Goal: Transaction & Acquisition: Purchase product/service

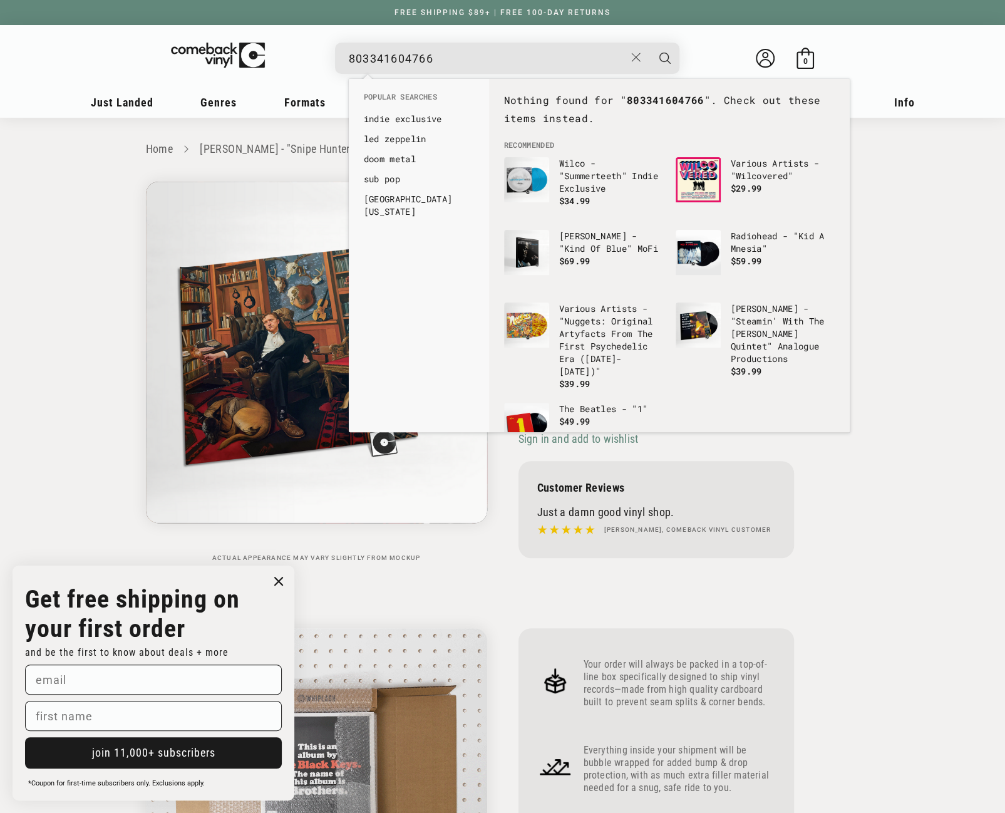
drag, startPoint x: 448, startPoint y: 56, endPoint x: 344, endPoint y: 58, distance: 104.0
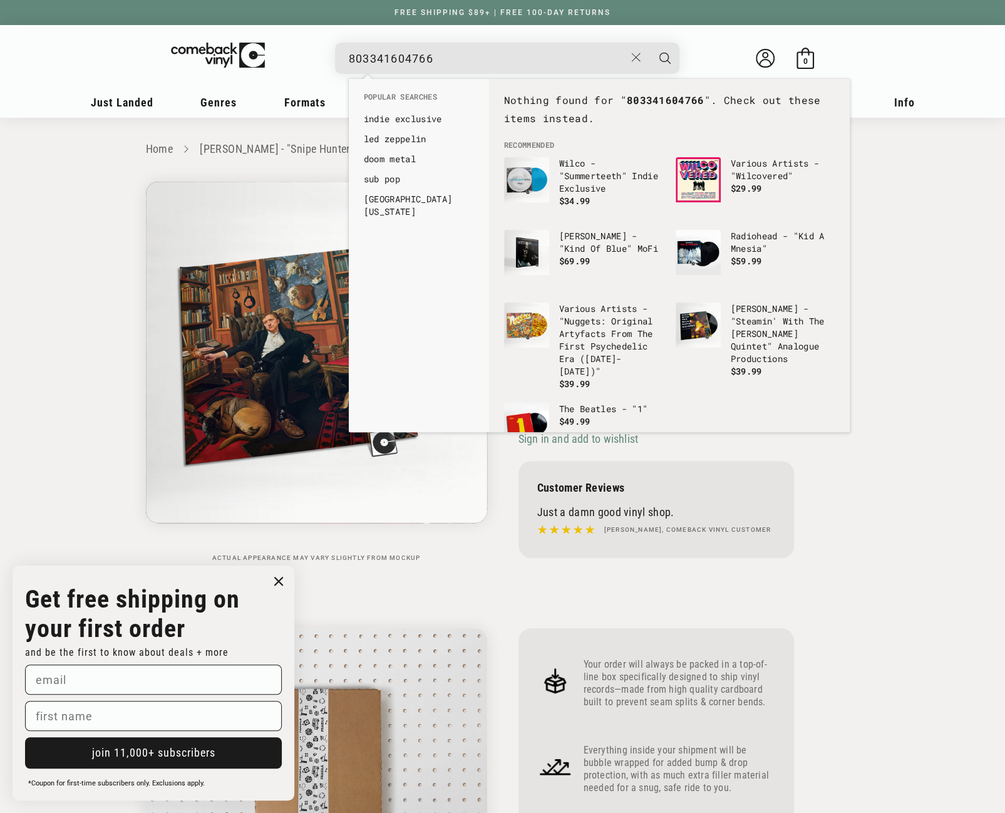
click at [344, 58] on div "803341604766 See all results... 0 results 0 results" at bounding box center [507, 58] width 344 height 31
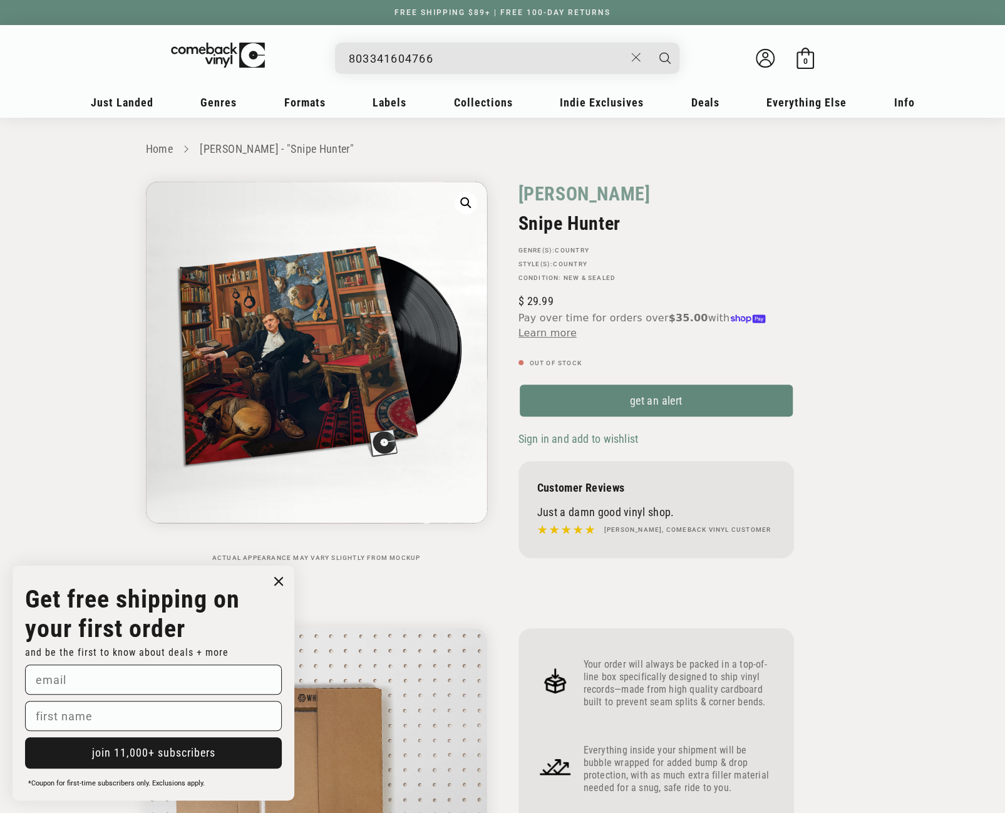
type input "[DATE]"
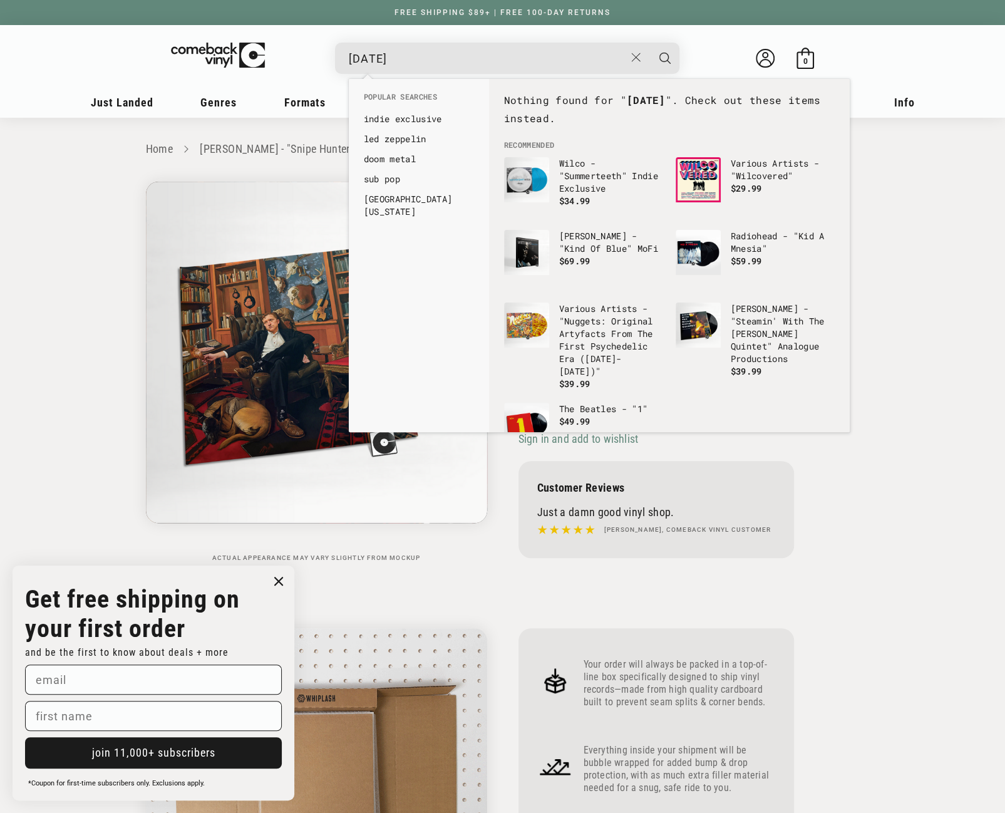
drag, startPoint x: 421, startPoint y: 56, endPoint x: 331, endPoint y: 61, distance: 89.7
click at [331, 61] on details-modal "[DATE] See all results... 0 results 0 results" at bounding box center [507, 58] width 476 height 31
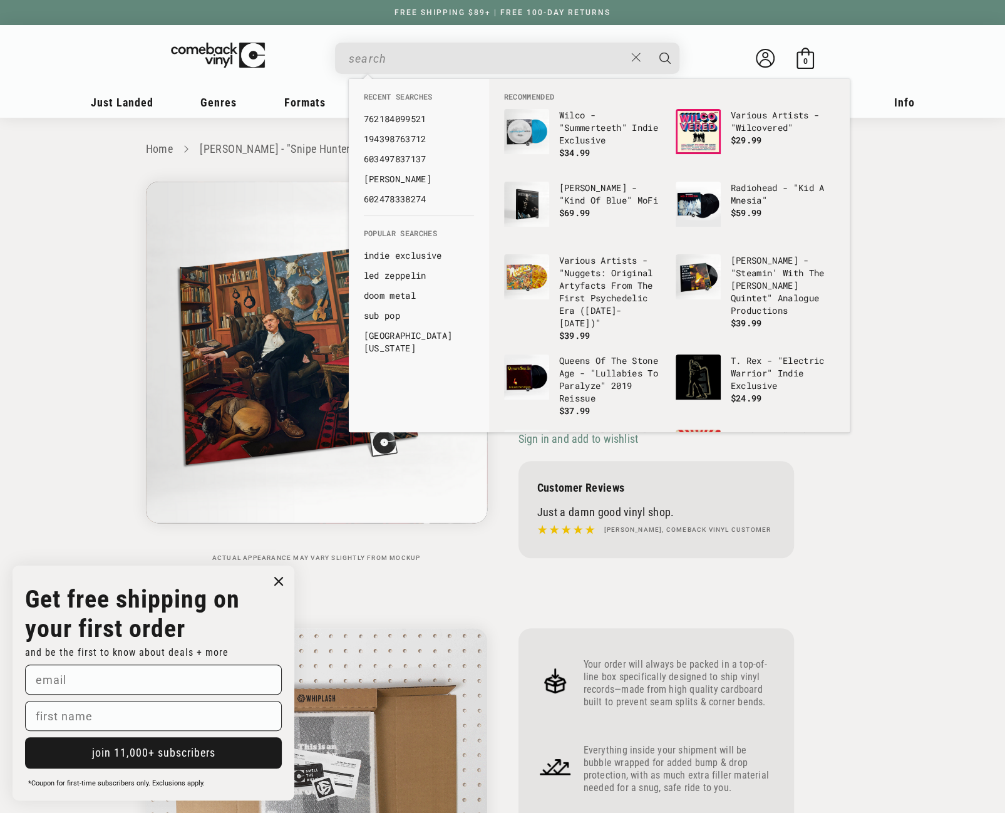
click at [440, 63] on input "When autocomplete results are available use up and down arrows to review and en…" at bounding box center [487, 59] width 276 height 26
paste input "093624832331"
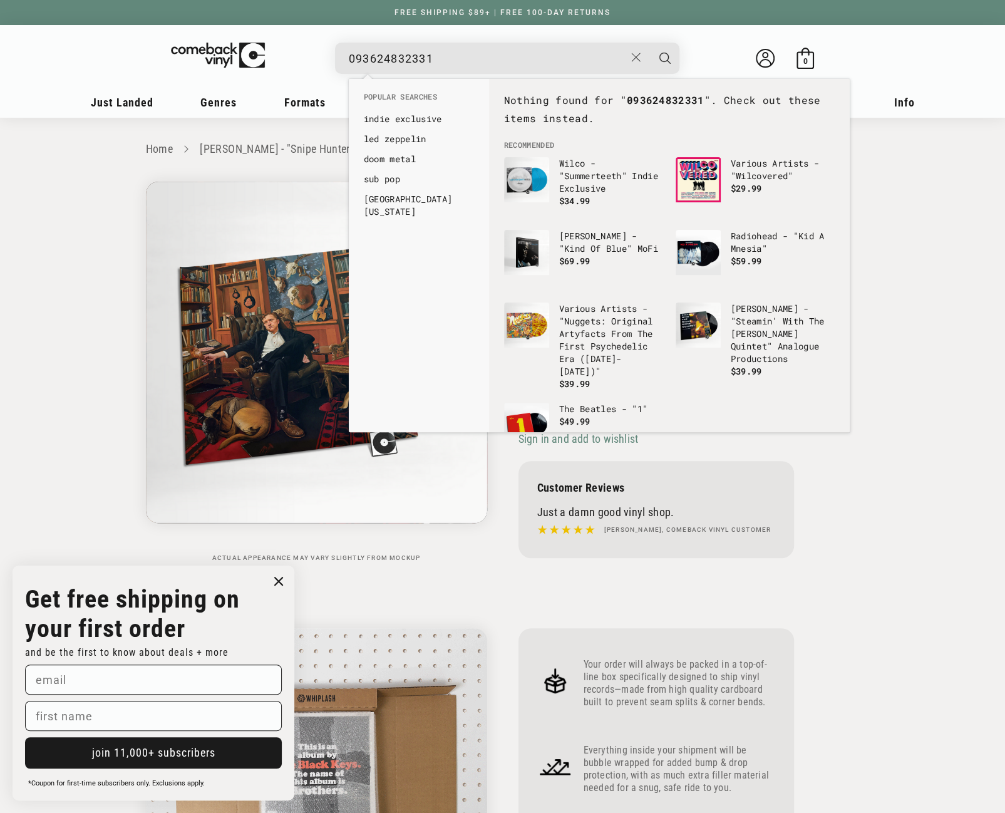
drag, startPoint x: 437, startPoint y: 57, endPoint x: 342, endPoint y: 60, distance: 95.3
click at [342, 60] on div "093624832331 See all results... 0 results 0 results" at bounding box center [507, 58] width 344 height 31
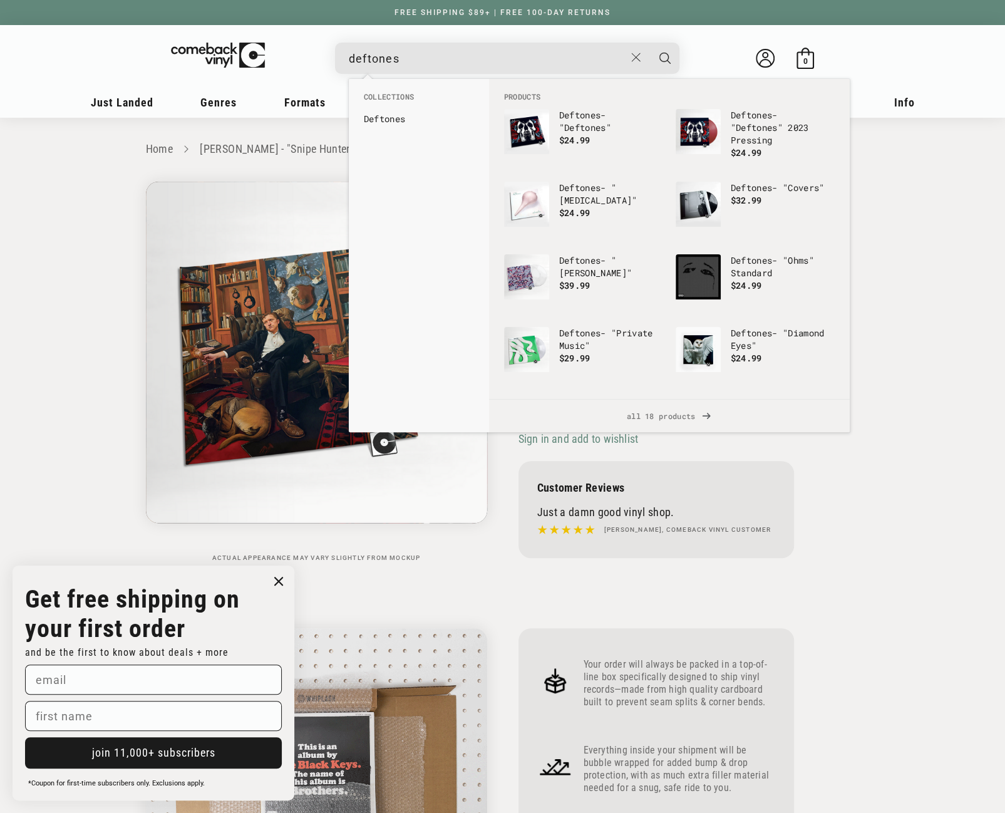
type input "deftones"
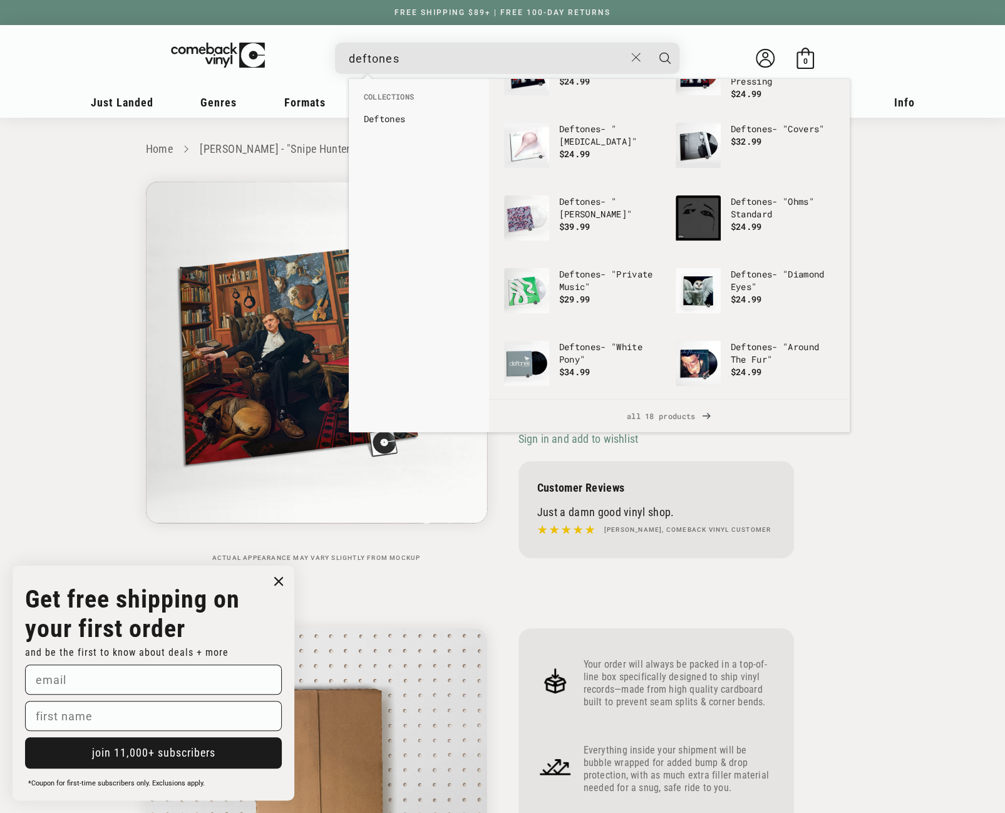
scroll to position [72, 0]
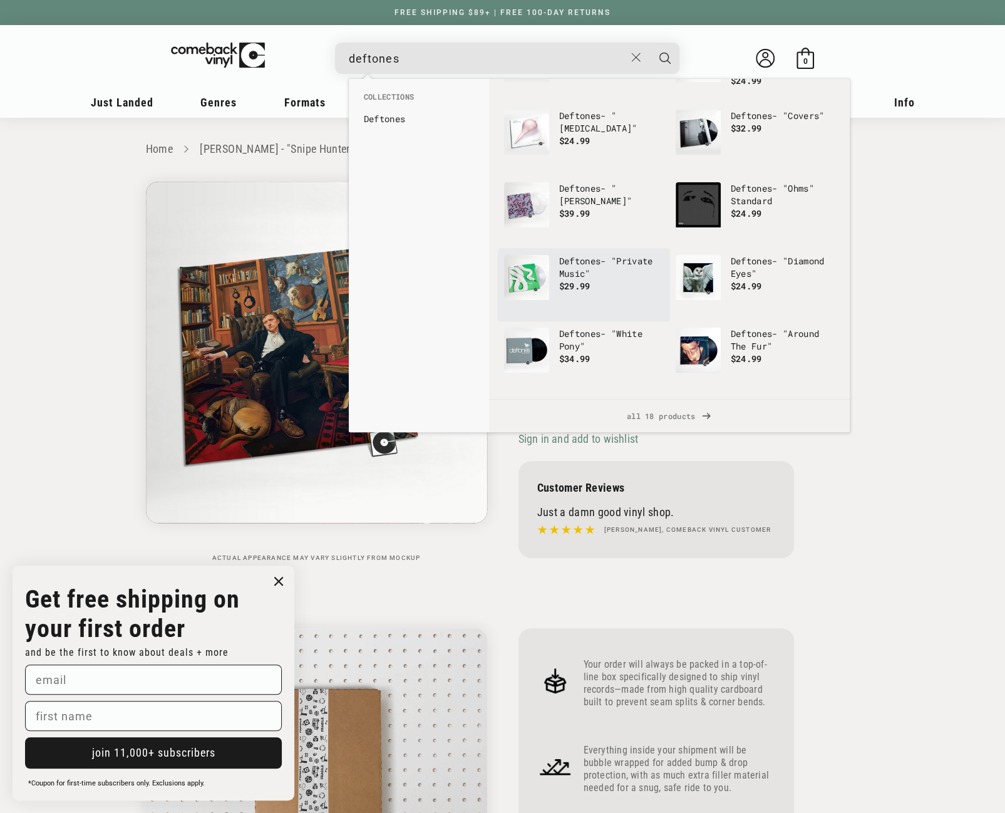
click at [583, 271] on p "Deftones - "Private Music"" at bounding box center [611, 267] width 104 height 25
